Goal: Transaction & Acquisition: Purchase product/service

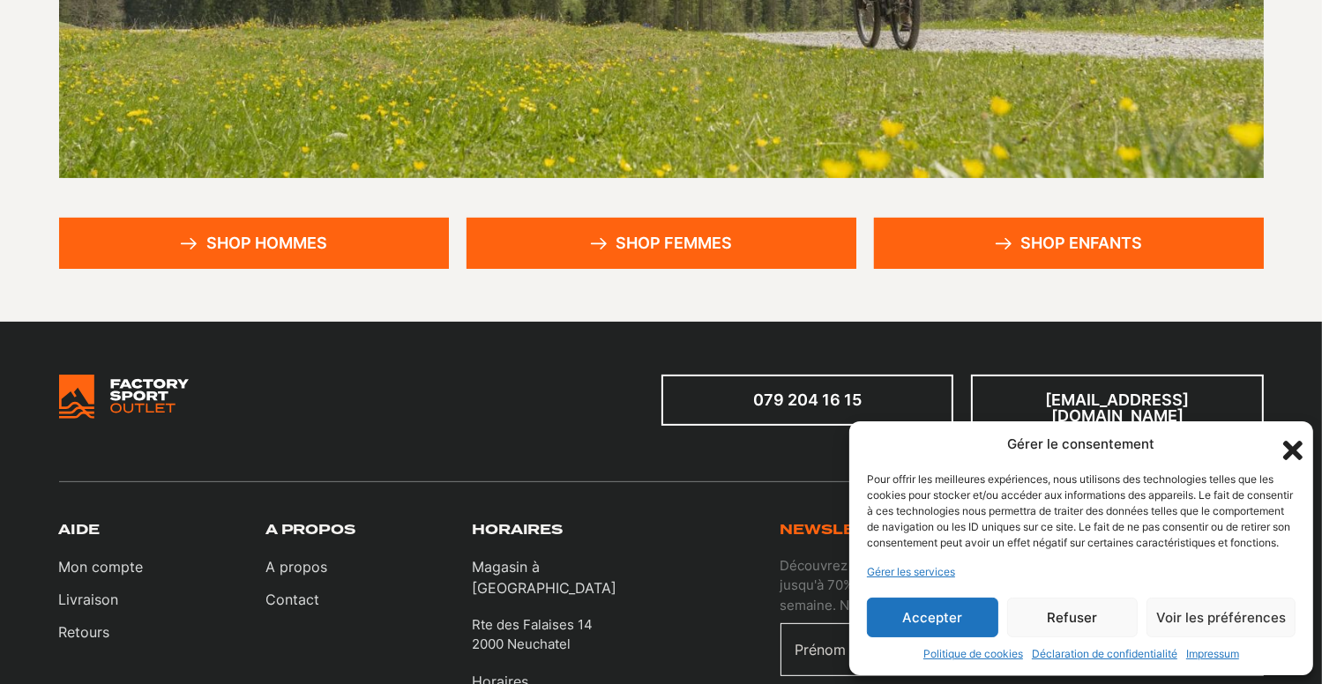
scroll to position [441, 0]
click at [1024, 229] on link "Shop enfants" at bounding box center [1069, 243] width 390 height 51
click at [1298, 436] on icon "Fermer la boîte de dialogue" at bounding box center [1293, 451] width 30 height 30
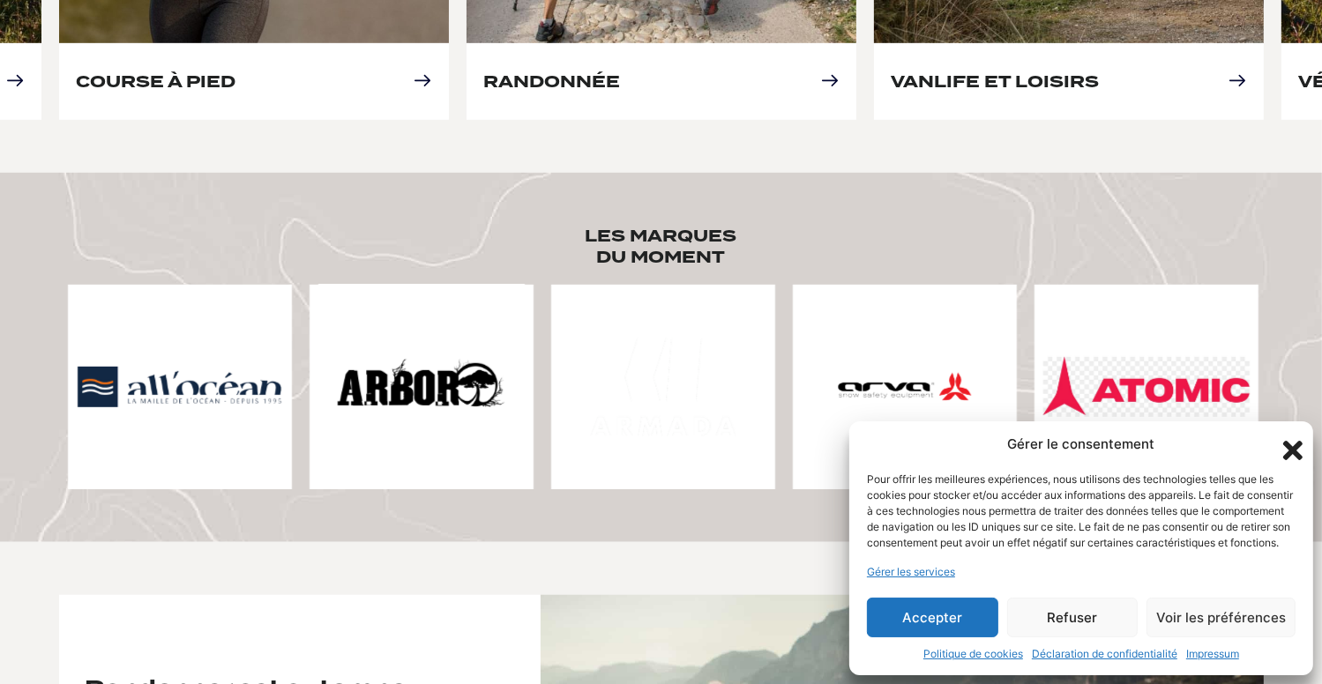
scroll to position [1127, 0]
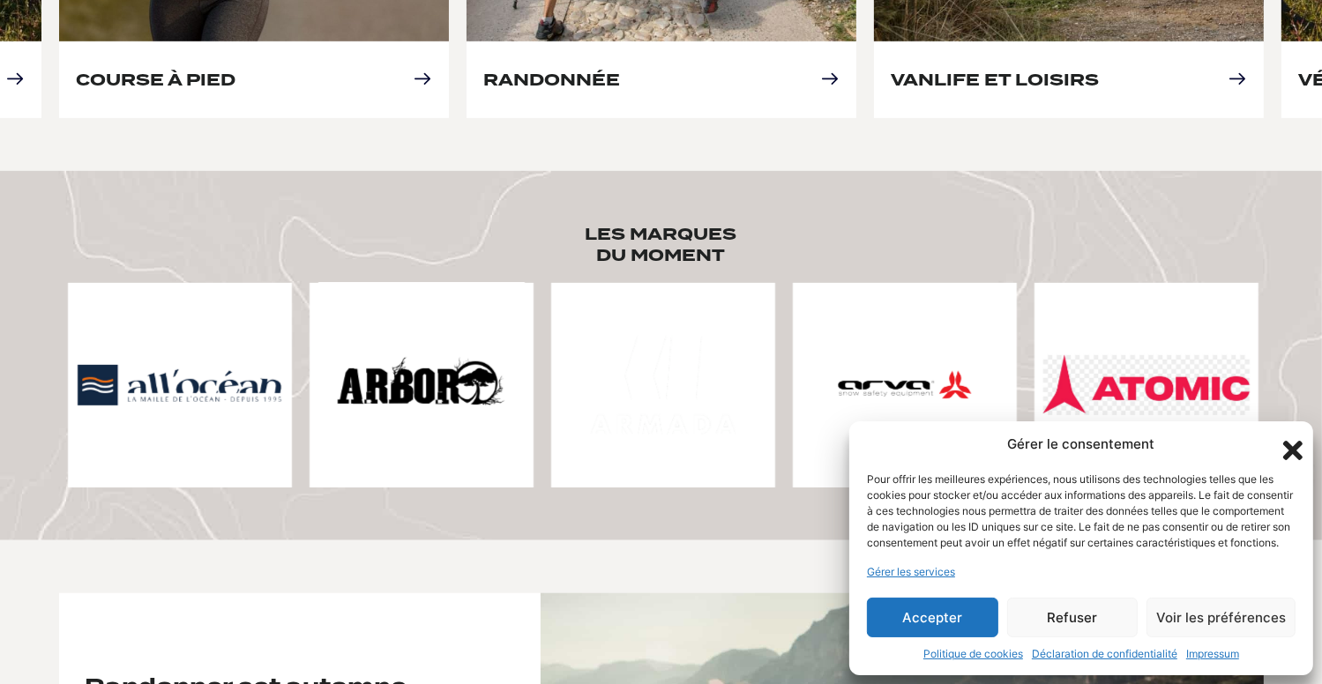
click at [947, 588] on div "Gérer le consentement Pour offrir les meilleures expériences, nous utilisons de…" at bounding box center [1081, 548] width 464 height 255
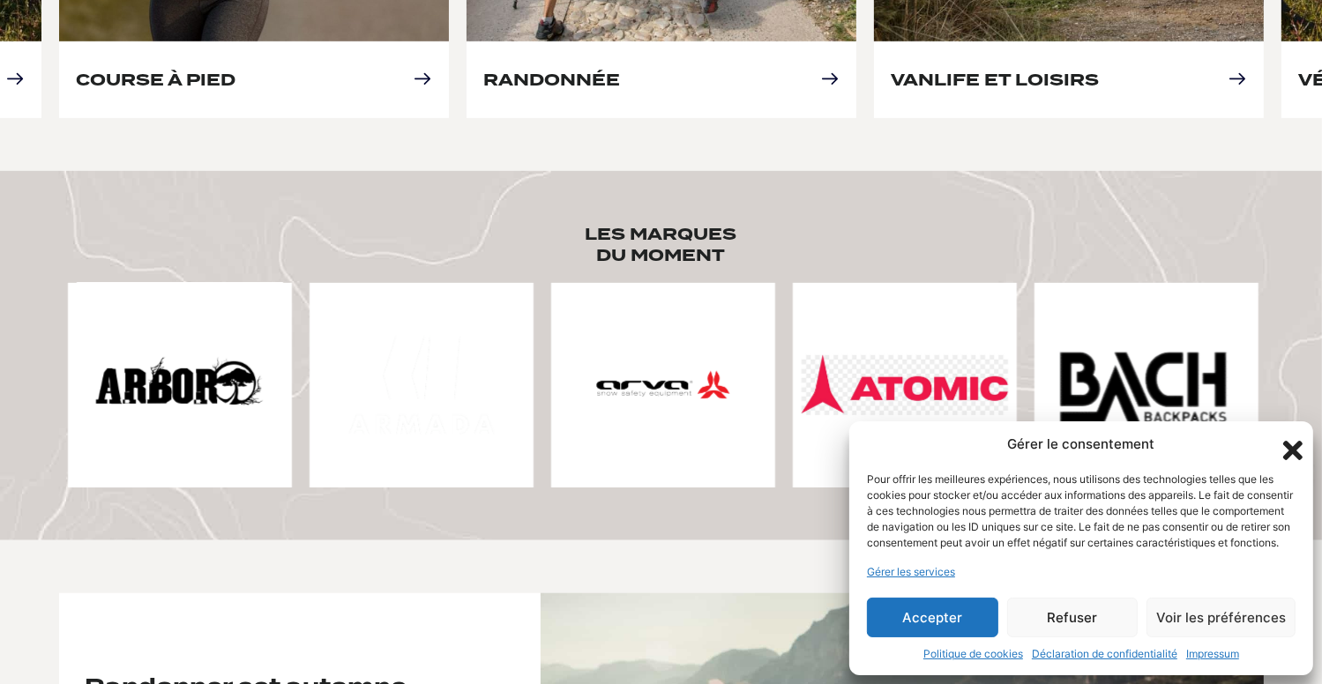
click at [945, 598] on div "Accepter Refuser Voir les préférences Enregistrer les préférences Voir les préf…" at bounding box center [1081, 618] width 428 height 40
click at [1293, 441] on icon "Fermer la boîte de dialogue" at bounding box center [1292, 450] width 19 height 19
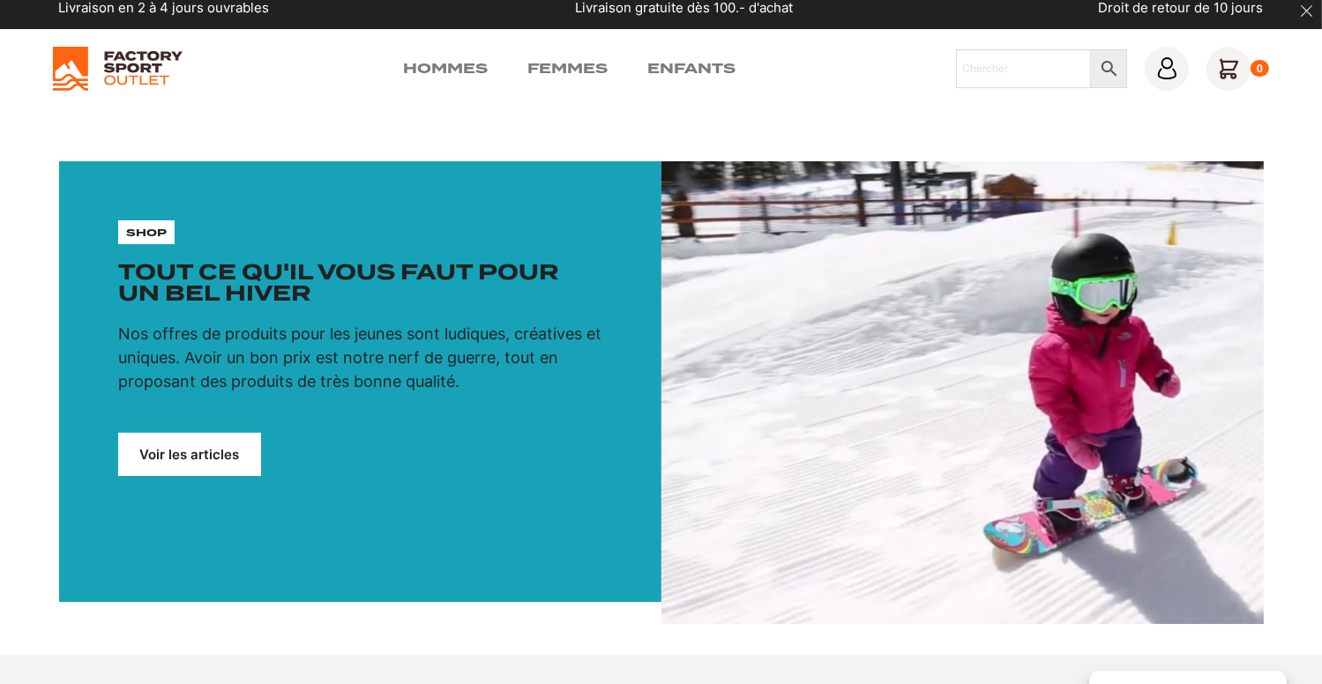
scroll to position [0, 0]
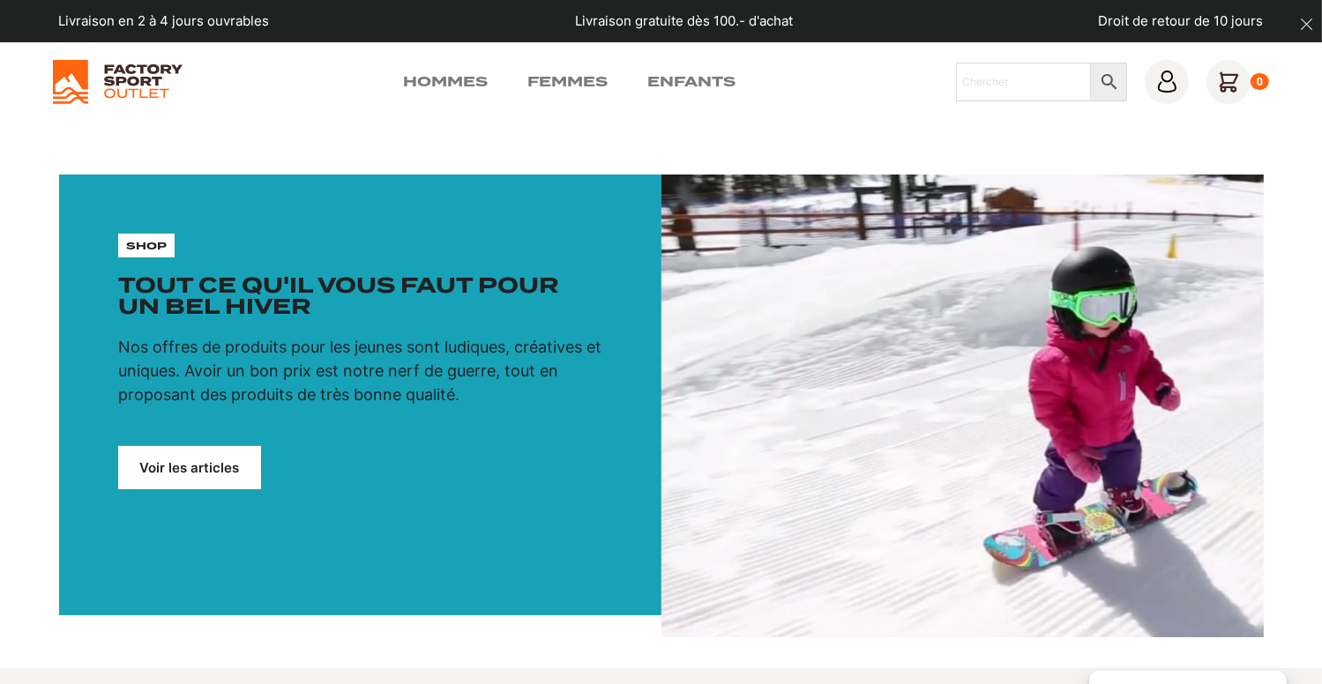
click at [194, 466] on link "Voir les articles" at bounding box center [189, 467] width 143 height 43
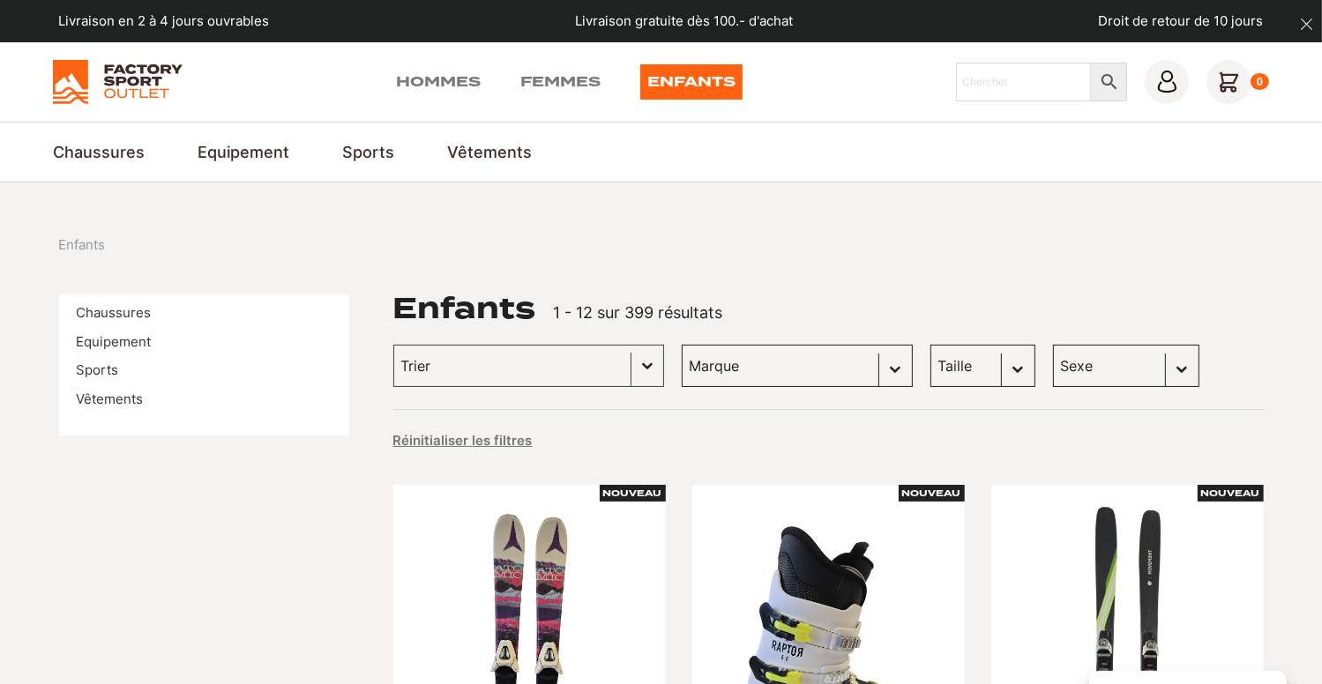
click at [984, 366] on select "Taille 38 (10) 39 (9) 40 (9) 36 (8) 37 (8) 41 (7) 42 (7) 34 (5) 35 (4) 32 (2) 3…" at bounding box center [982, 366] width 105 height 42
click at [1236, 360] on div "Trier Trier le contenu Trier Plus récents Plus anciens Prix croissants Prix déc…" at bounding box center [828, 366] width 870 height 42
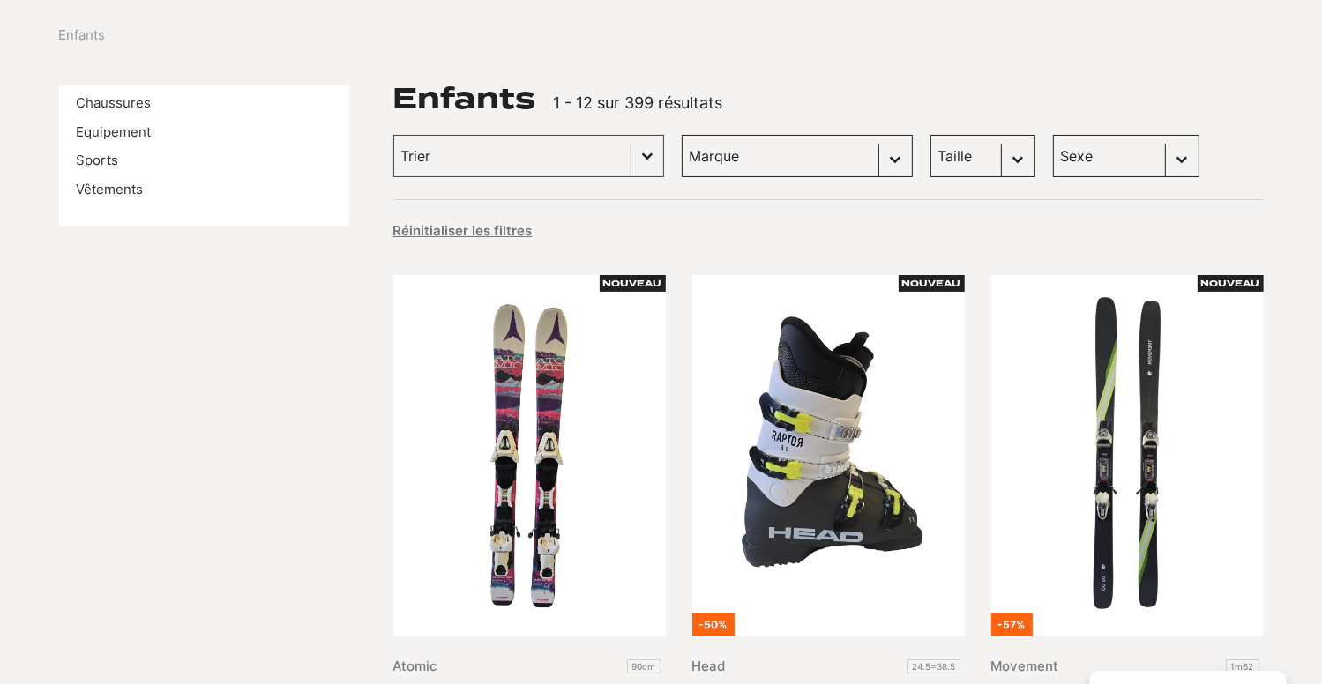
scroll to position [88, 0]
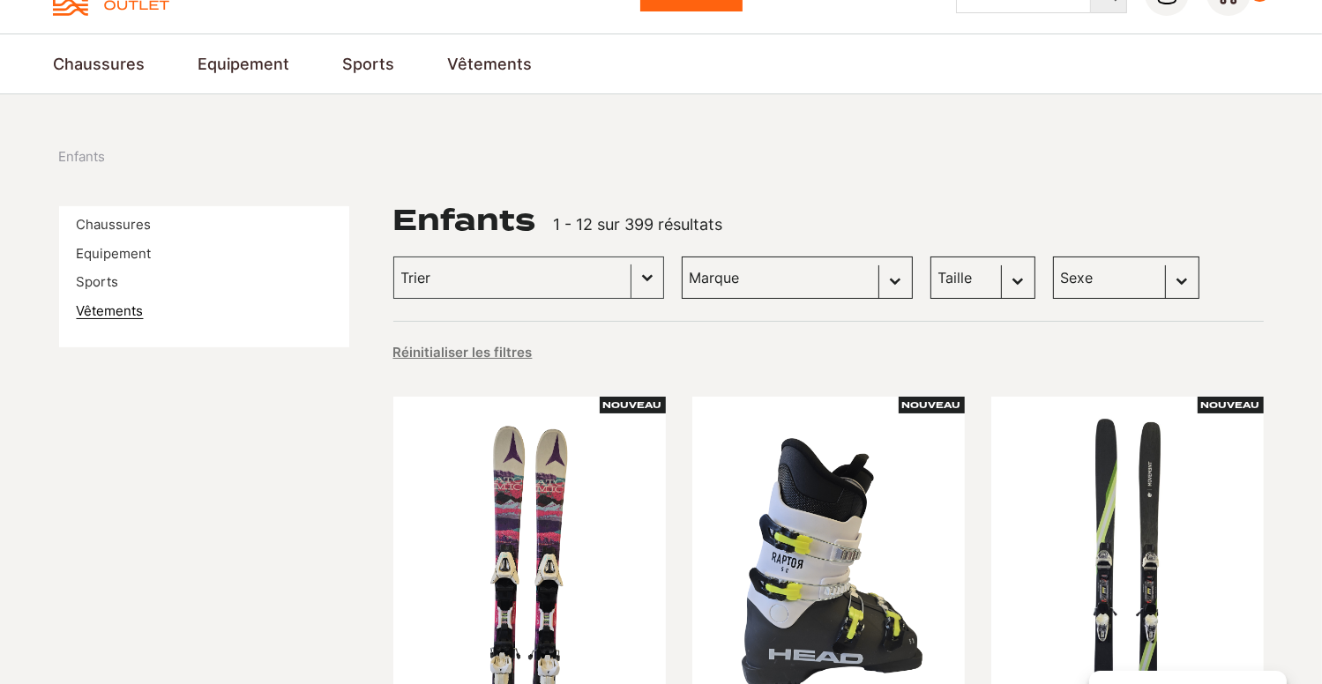
click at [115, 312] on link "Vêtements" at bounding box center [110, 310] width 67 height 17
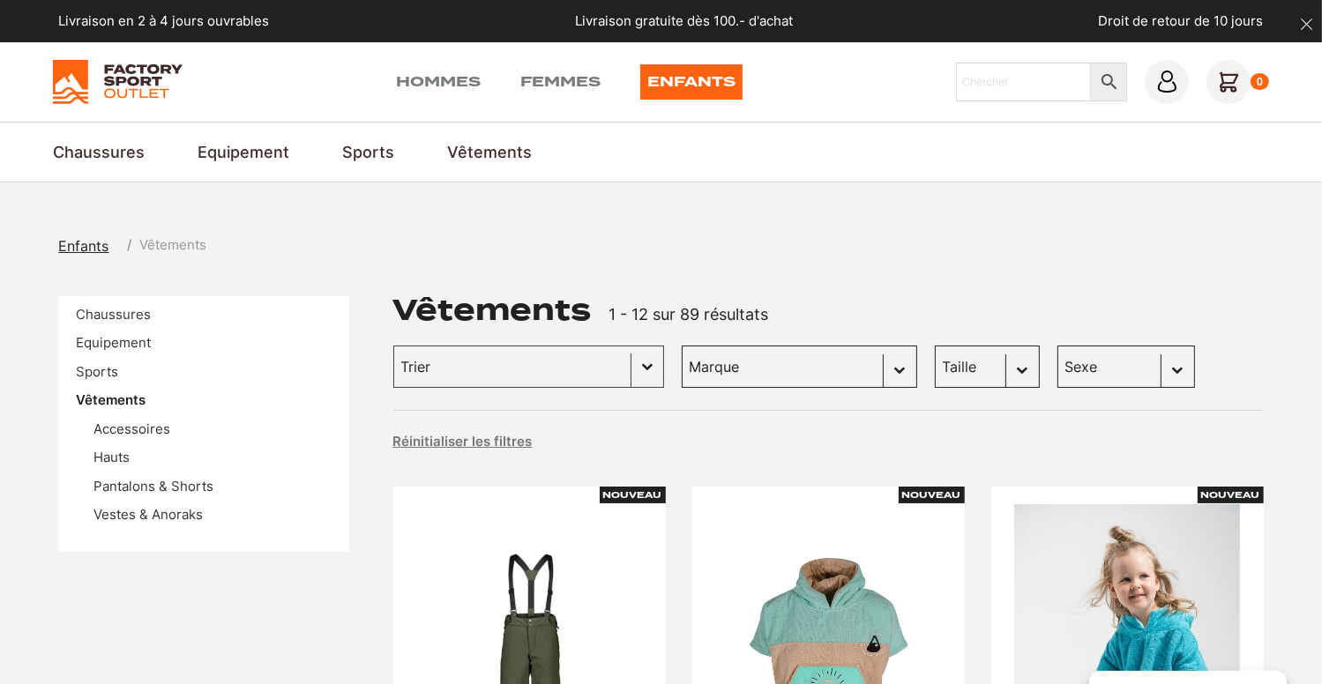
click at [988, 374] on select "Taille 37-41 (1) L (1) M (1)" at bounding box center [987, 367] width 105 height 42
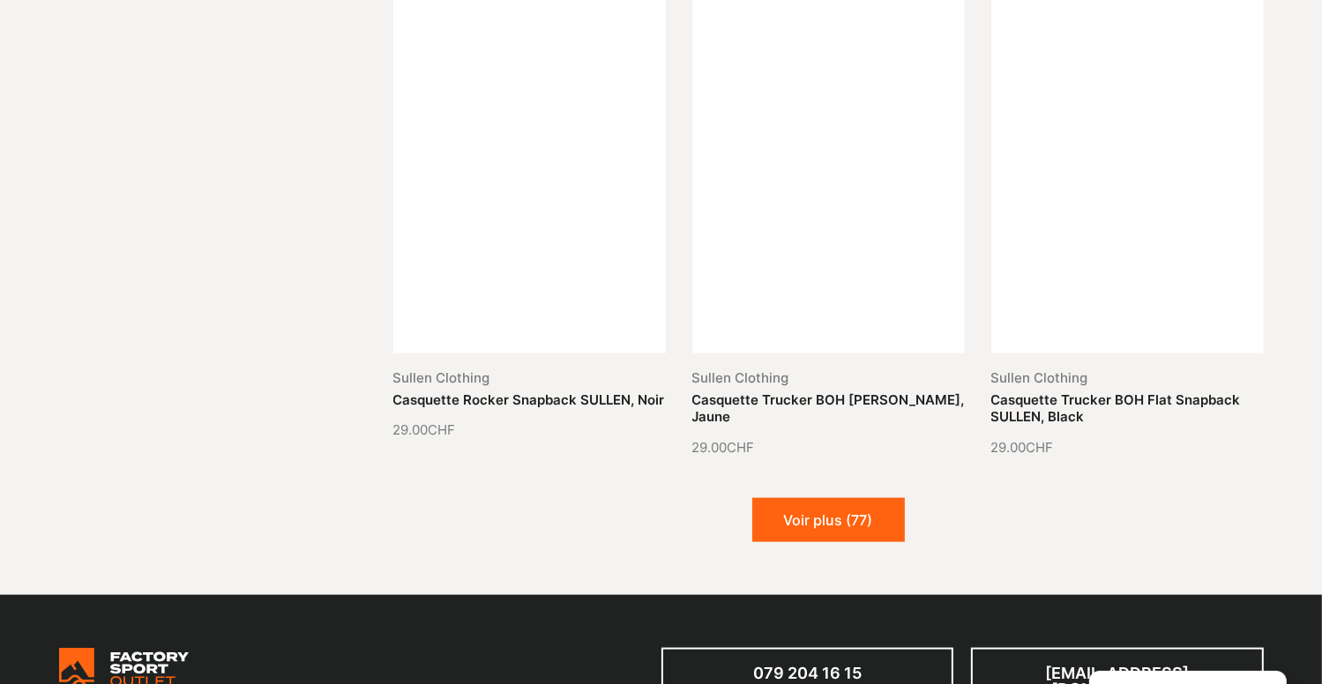
scroll to position [2116, 0]
